Goal: Communication & Community: Answer question/provide support

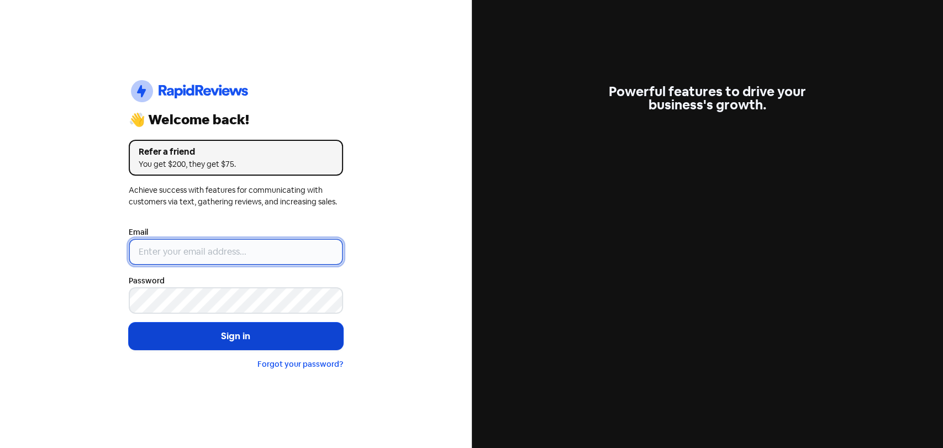
type input "[EMAIL_ADDRESS][PERSON_NAME][DOMAIN_NAME]"
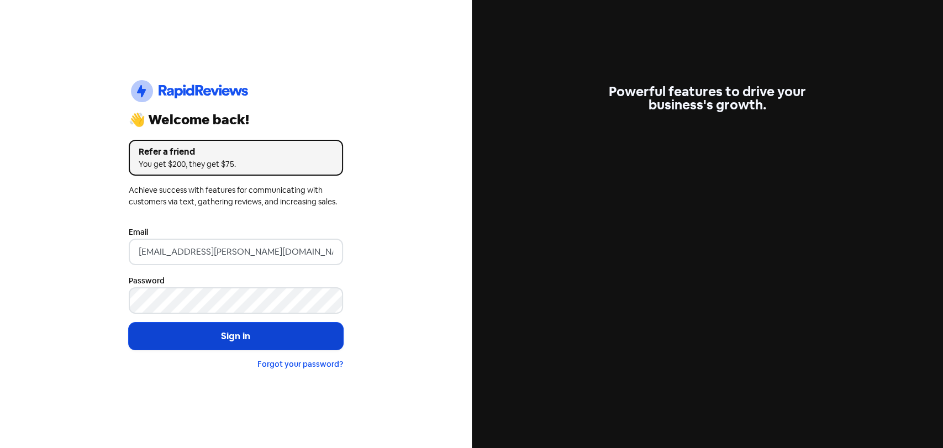
click at [238, 325] on button "Sign in" at bounding box center [236, 337] width 214 height 28
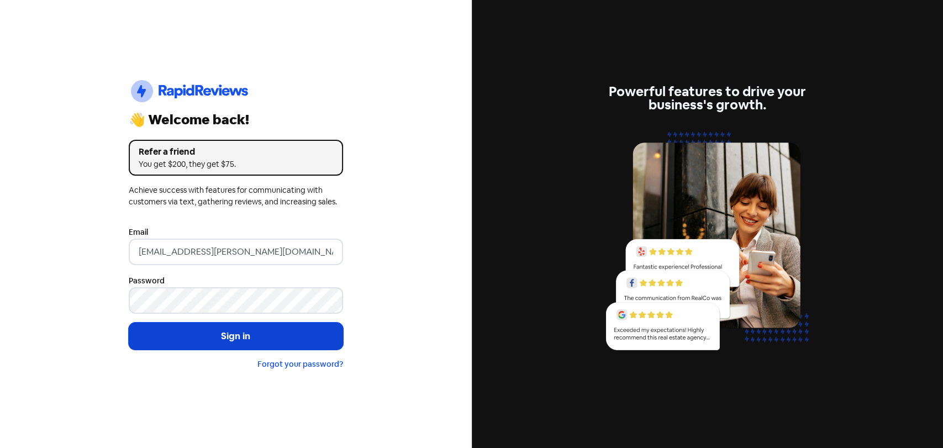
click at [180, 325] on button "Sign in" at bounding box center [236, 337] width 214 height 28
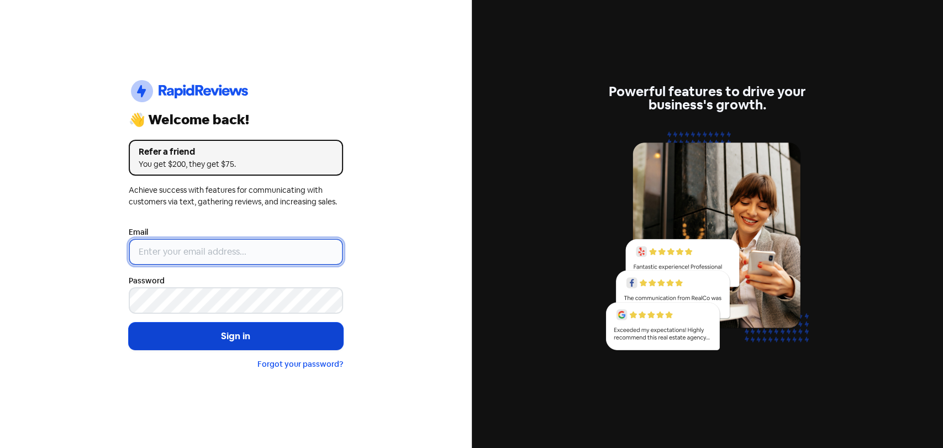
type input "[EMAIL_ADDRESS][PERSON_NAME][DOMAIN_NAME]"
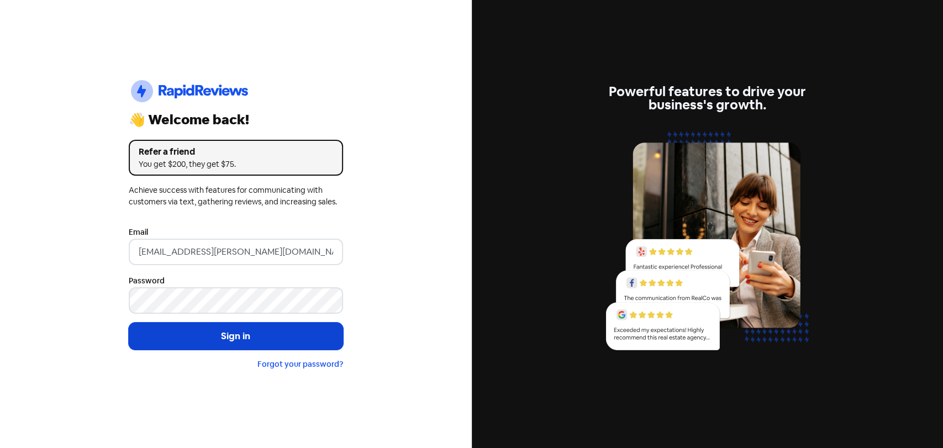
click at [166, 338] on button "Sign in" at bounding box center [236, 337] width 214 height 28
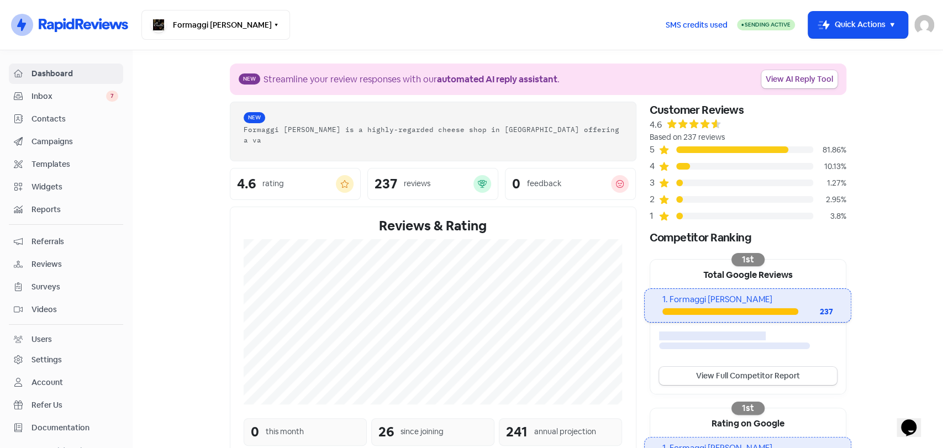
click at [43, 98] on span "Inbox" at bounding box center [68, 97] width 75 height 12
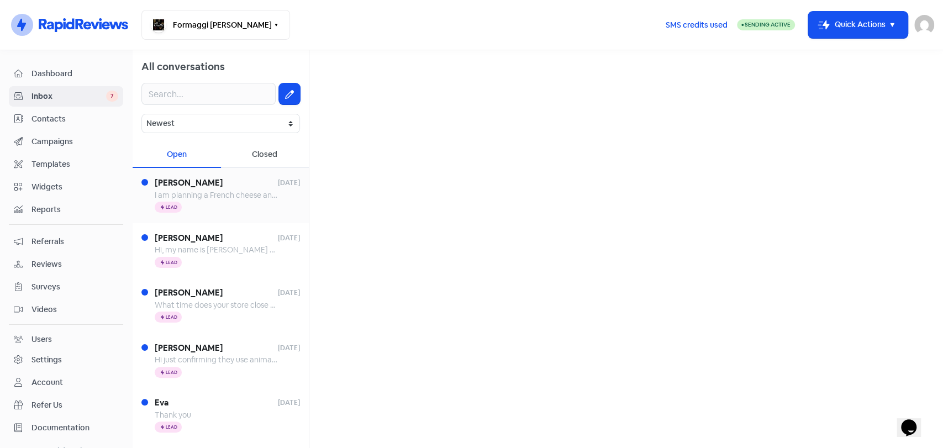
click at [172, 194] on span "I am planning a French cheese and wine evening September 14th. I will order my …" at bounding box center [541, 195] width 773 height 10
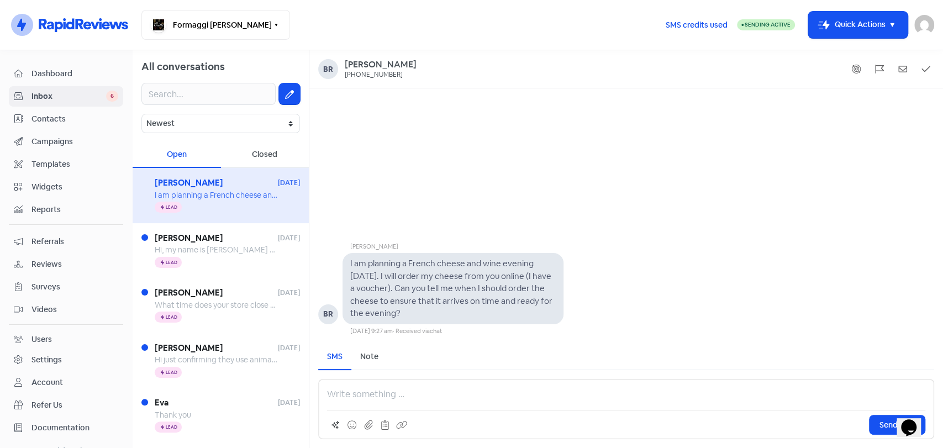
click at [476, 386] on div "Send SMS" at bounding box center [626, 409] width 616 height 60
click at [442, 390] on p at bounding box center [626, 394] width 598 height 13
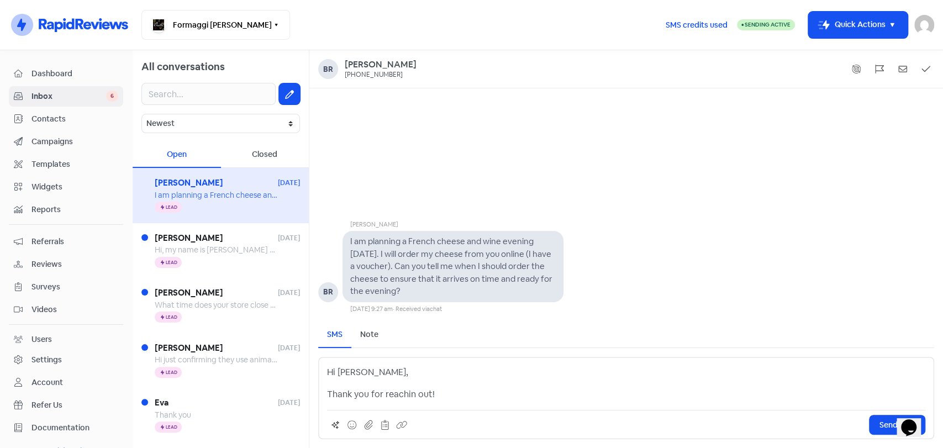
click at [413, 396] on p "Thank you for reachin out!" at bounding box center [626, 394] width 598 height 13
click at [446, 394] on p "Thank you for reaching out!" at bounding box center [626, 394] width 598 height 13
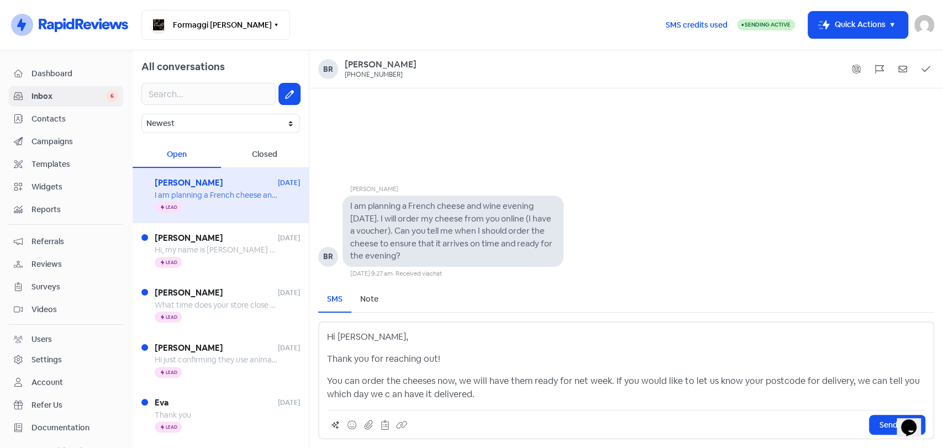
click at [390, 398] on p "You can order the cheeses now, we will have them ready for net week. If you wou…" at bounding box center [626, 388] width 598 height 27
click at [878, 426] on button "Send SMS" at bounding box center [897, 425] width 56 height 20
